Goal: Check status

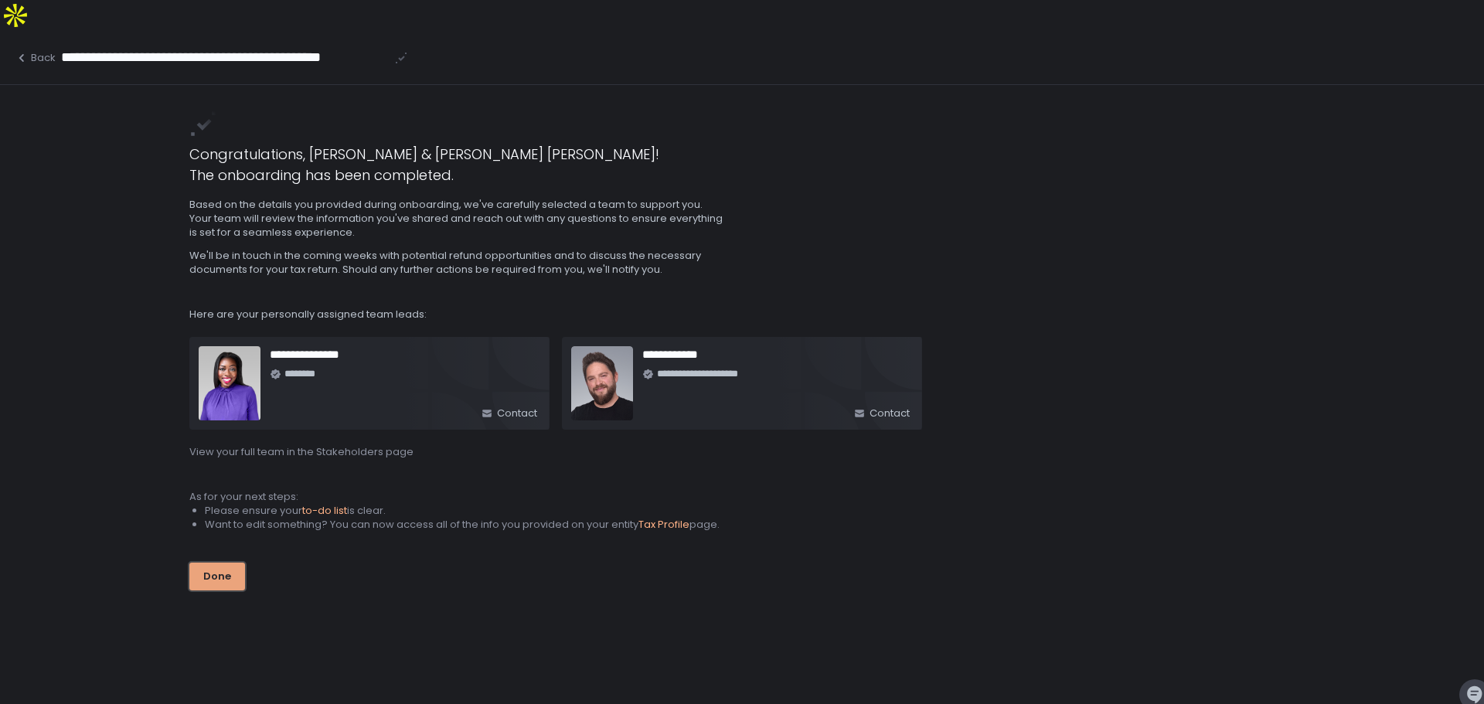
click at [209, 569] on div "Done" at bounding box center [217, 576] width 28 height 14
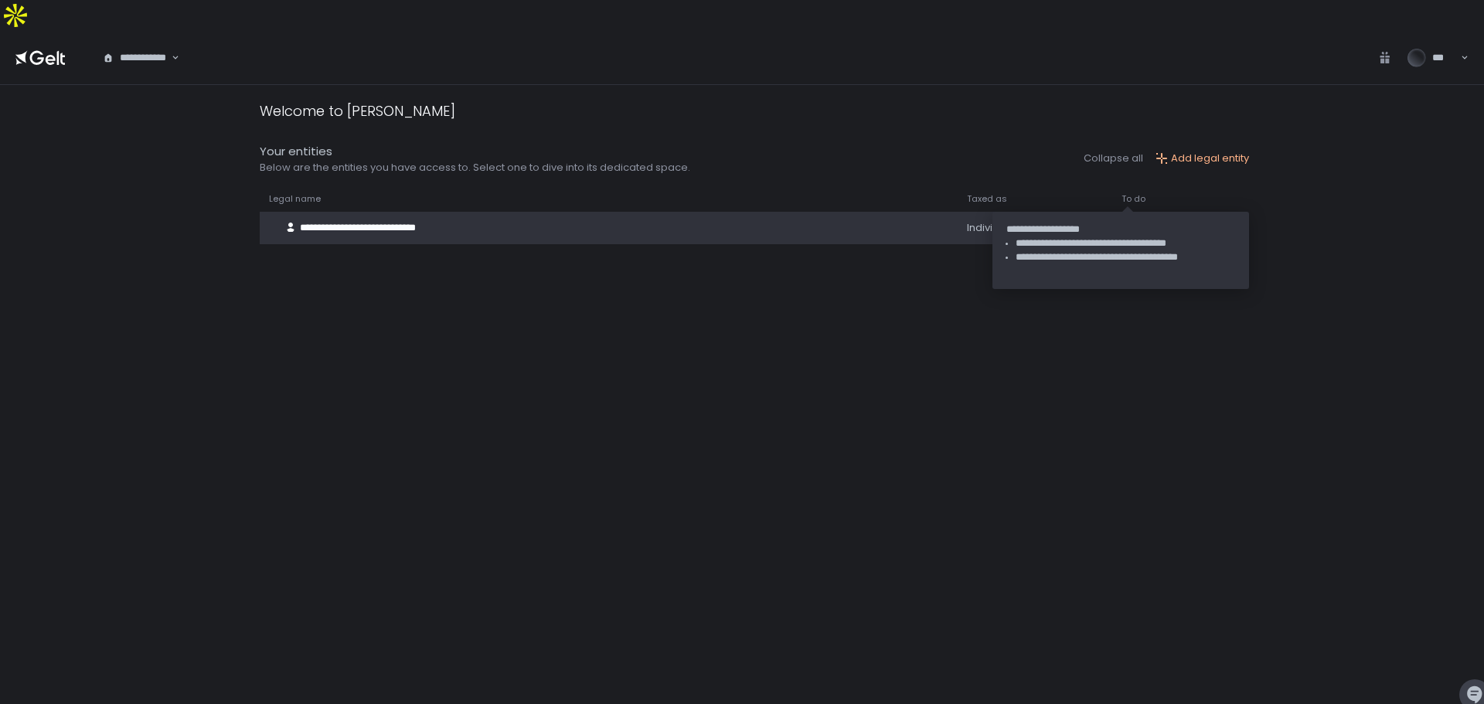
click at [1157, 221] on span "[DATE]" at bounding box center [1174, 228] width 34 height 14
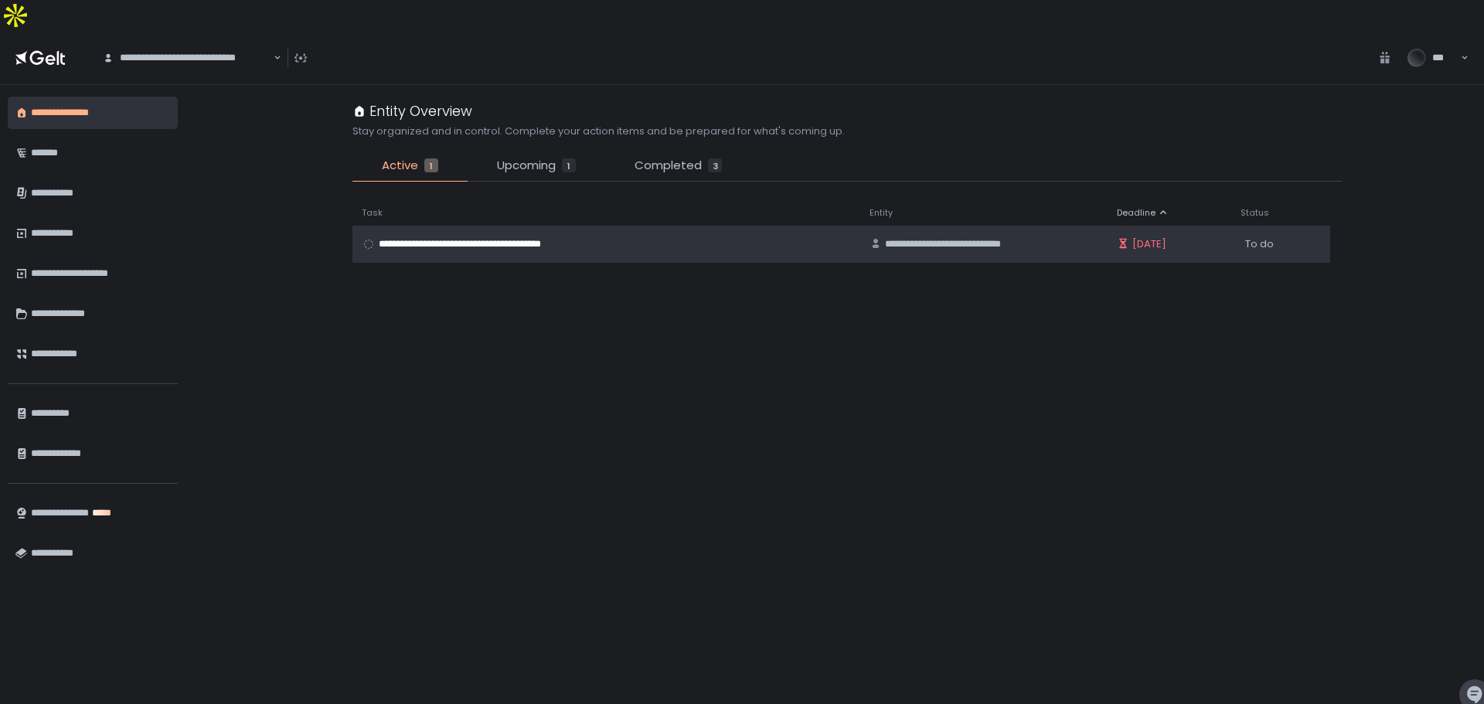
click at [491, 237] on span "**********" at bounding box center [495, 244] width 232 height 14
